Goal: Find specific page/section: Find specific page/section

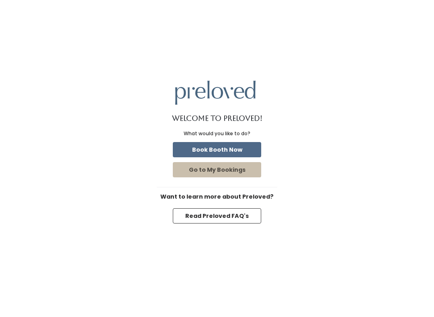
click at [240, 168] on button "Go to My Bookings" at bounding box center [217, 169] width 88 height 15
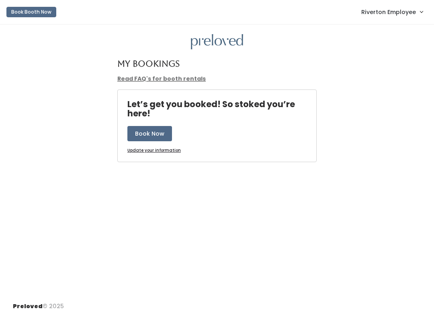
click at [405, 13] on span "Riverton Employee" at bounding box center [388, 12] width 55 height 9
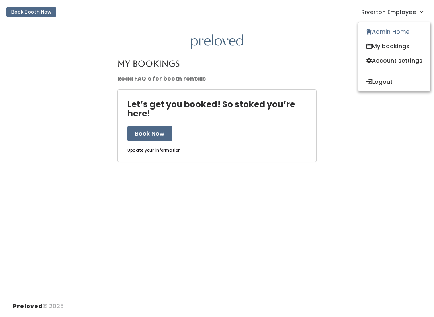
click at [390, 32] on link "Admin Home" at bounding box center [394, 32] width 72 height 14
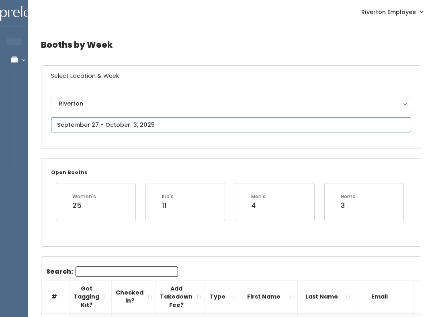
click at [186, 123] on input "text" at bounding box center [231, 124] width 360 height 15
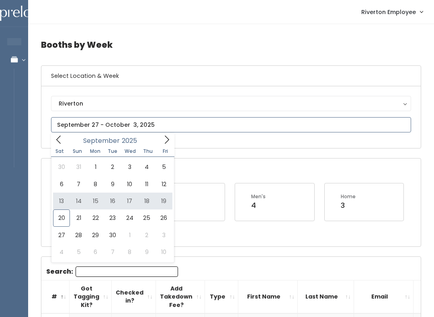
type input "[DATE] to [DATE]"
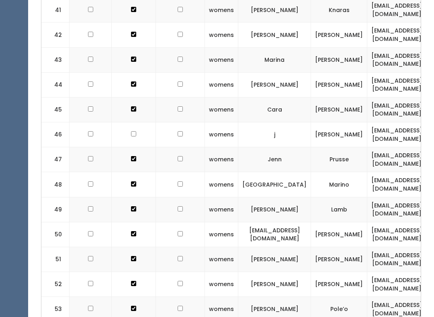
scroll to position [1263, 0]
